Goal: Information Seeking & Learning: Learn about a topic

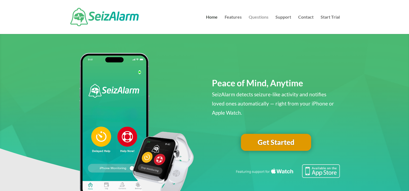
click at [258, 18] on link "Questions" at bounding box center [258, 24] width 20 height 19
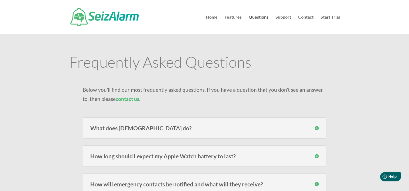
click at [264, 90] on p "Below you’ll find our most frequently asked questions. If you have a question t…" at bounding box center [204, 94] width 243 height 18
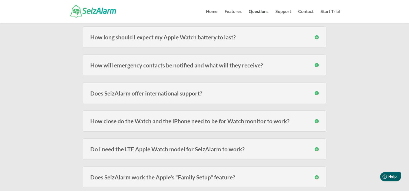
scroll to position [108, 0]
click at [264, 90] on h3 "Does SeizAlarm offer international support?" at bounding box center [204, 93] width 228 height 6
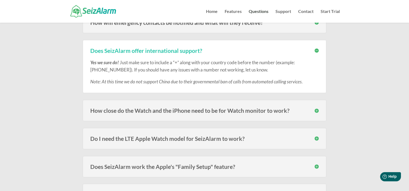
scroll to position [151, 0]
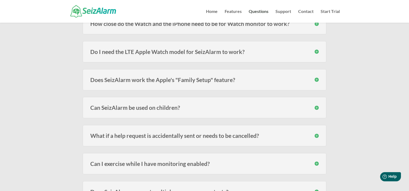
scroll to position [238, 0]
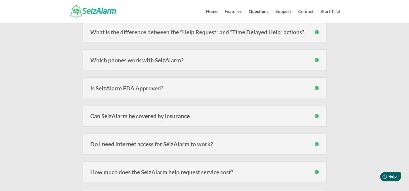
scroll to position [594, 0]
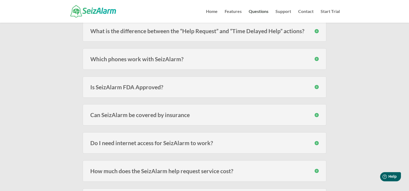
click at [158, 84] on h3 "Is SeizAlarm FDA Approved?" at bounding box center [204, 87] width 228 height 6
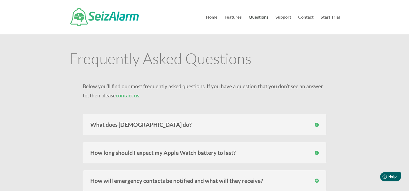
scroll to position [0, 0]
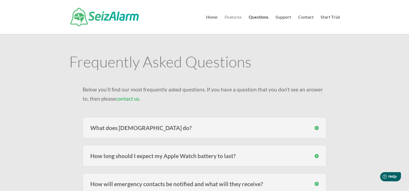
click at [229, 19] on link "Features" at bounding box center [232, 24] width 17 height 19
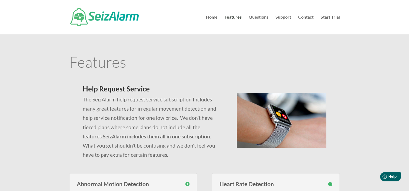
click at [124, 124] on p "The SeizAlarm help request service subscription Includes many great features fo…" at bounding box center [153, 127] width 141 height 65
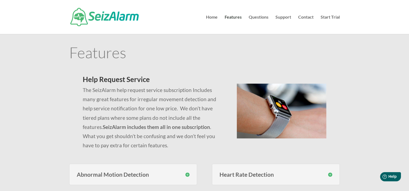
scroll to position [11, 0]
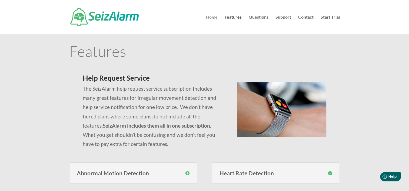
click at [208, 15] on link "Home" at bounding box center [212, 24] width 12 height 19
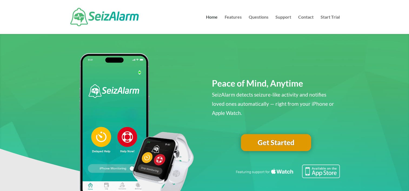
click at [269, 142] on link "Get Started" at bounding box center [276, 142] width 70 height 17
drag, startPoint x: 0, startPoint y: 0, endPoint x: 260, endPoint y: 15, distance: 260.7
click at [260, 15] on link "Questions" at bounding box center [258, 24] width 20 height 19
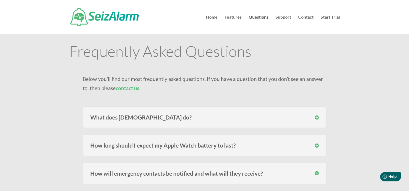
scroll to position [563, 0]
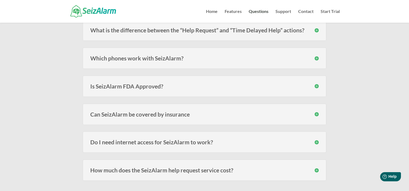
click at [161, 83] on h3 "Is SeizAlarm FDA Approved?" at bounding box center [204, 86] width 228 height 6
